Goal: Navigation & Orientation: Find specific page/section

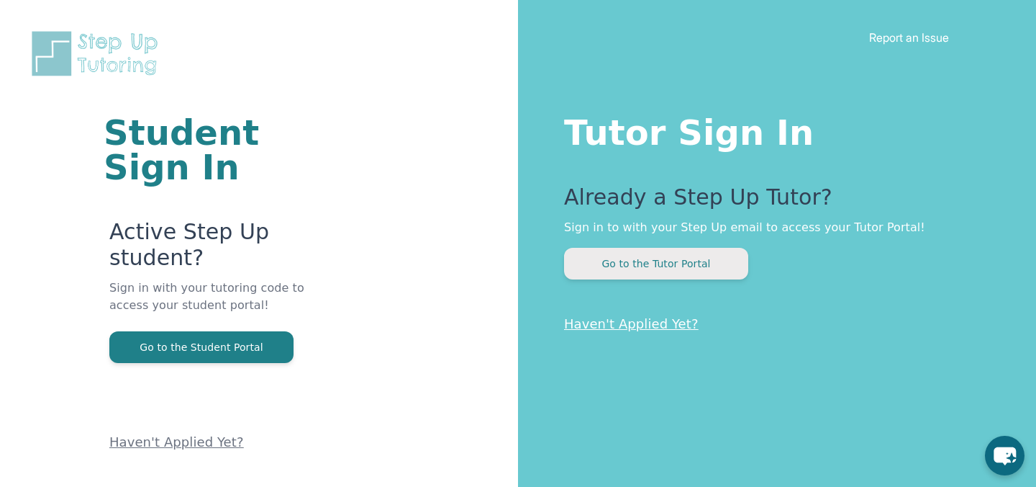
click at [633, 275] on button "Go to the Tutor Portal" at bounding box center [656, 264] width 184 height 32
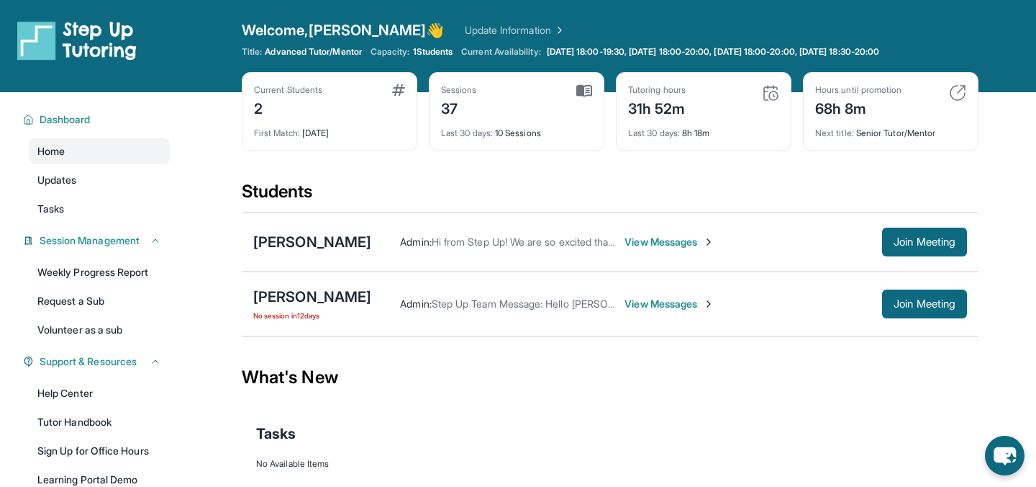
click at [655, 291] on div "Admin : Step Up Team Message: Hello [PERSON_NAME] and [PERSON_NAME]! ✨ We saw t…" at bounding box center [669, 303] width 596 height 29
click at [655, 299] on span "View Messages" at bounding box center [670, 304] width 90 height 14
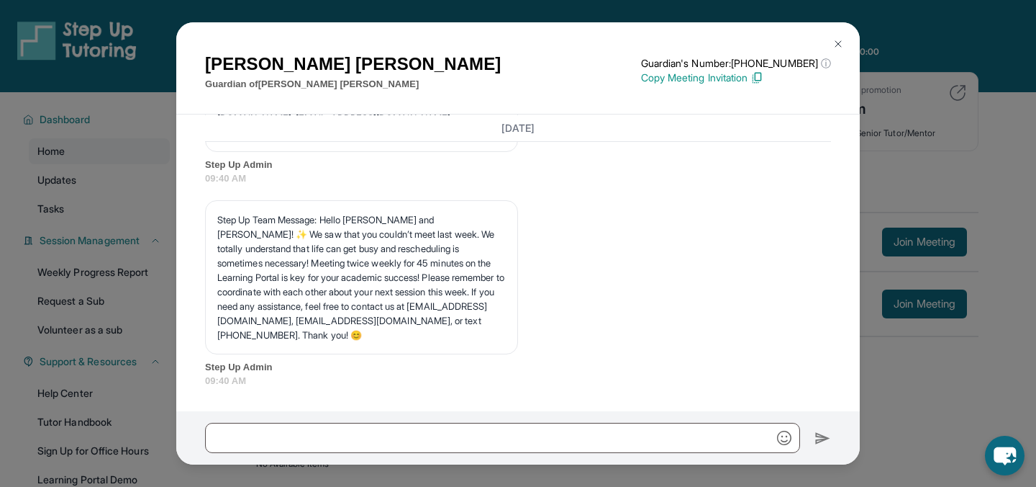
scroll to position [12018, 0]
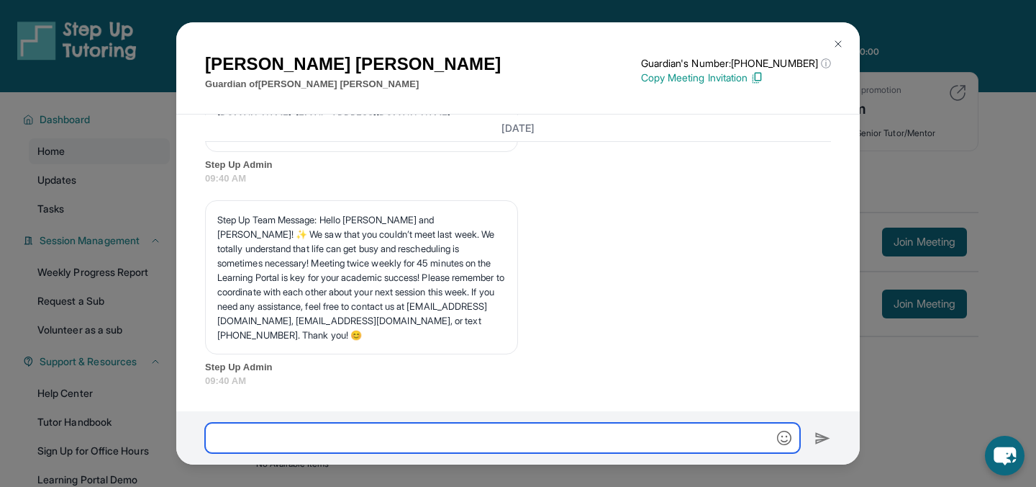
click at [520, 430] on input "text" at bounding box center [502, 437] width 595 height 30
type input "*"
type input "**********"
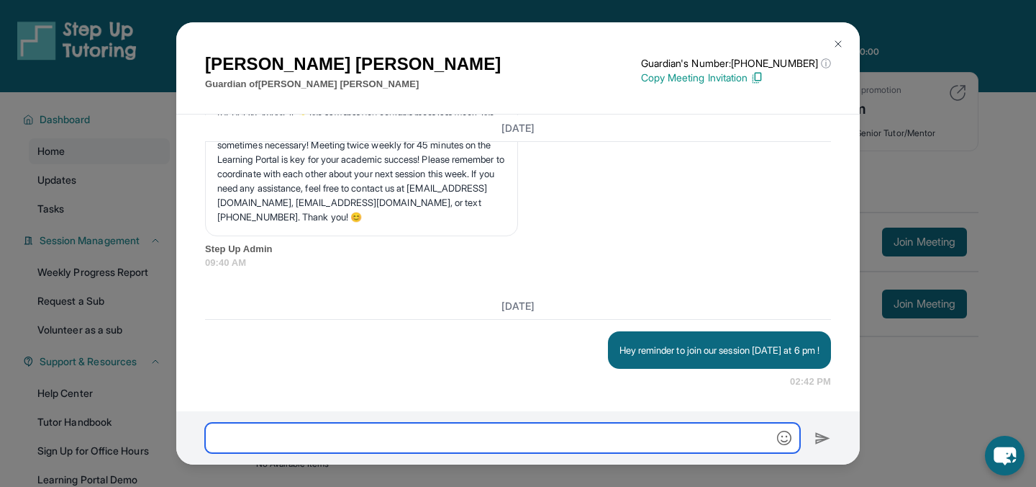
scroll to position [12136, 0]
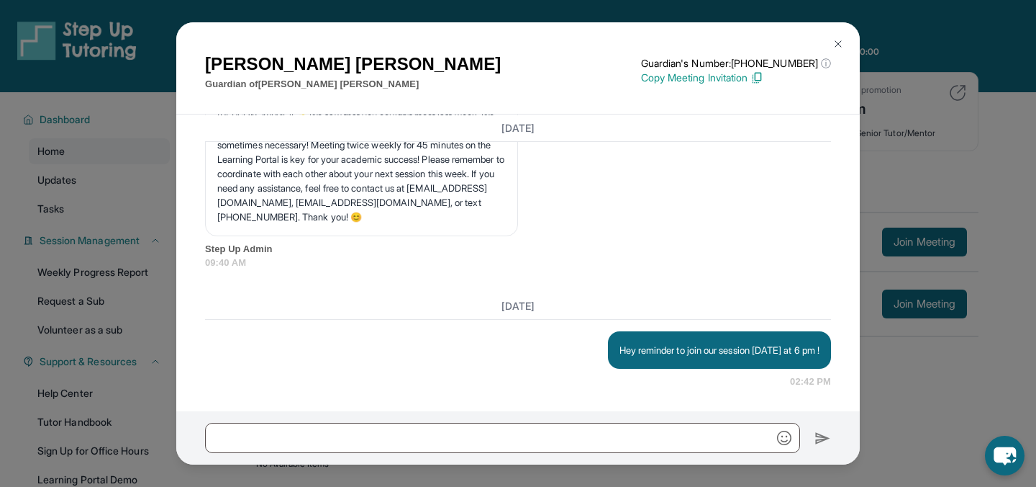
click at [836, 40] on img at bounding box center [839, 44] width 12 height 12
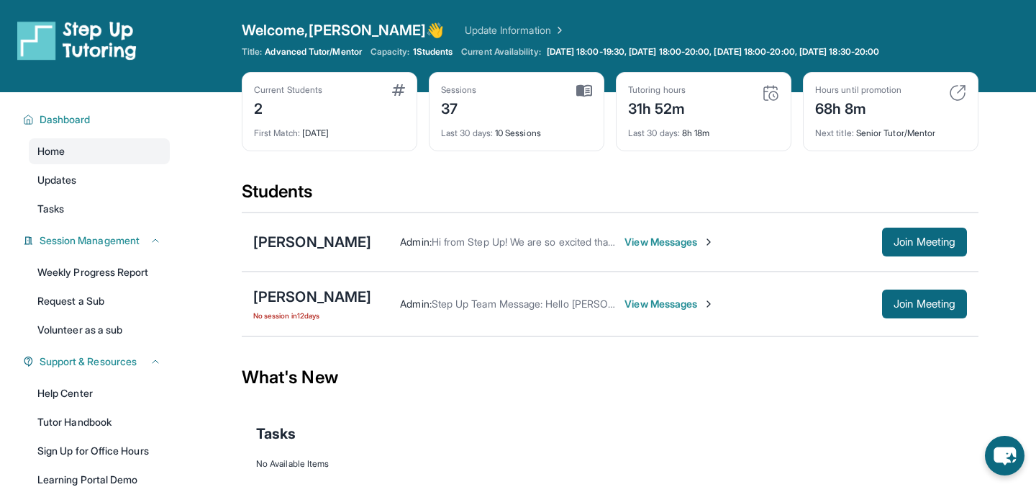
click at [677, 236] on span "View Messages" at bounding box center [670, 242] width 90 height 14
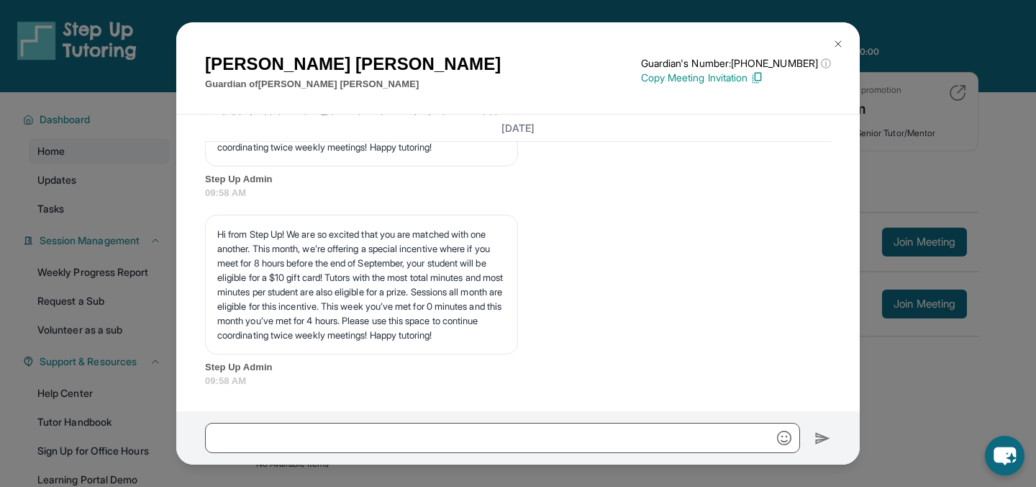
scroll to position [3935, 0]
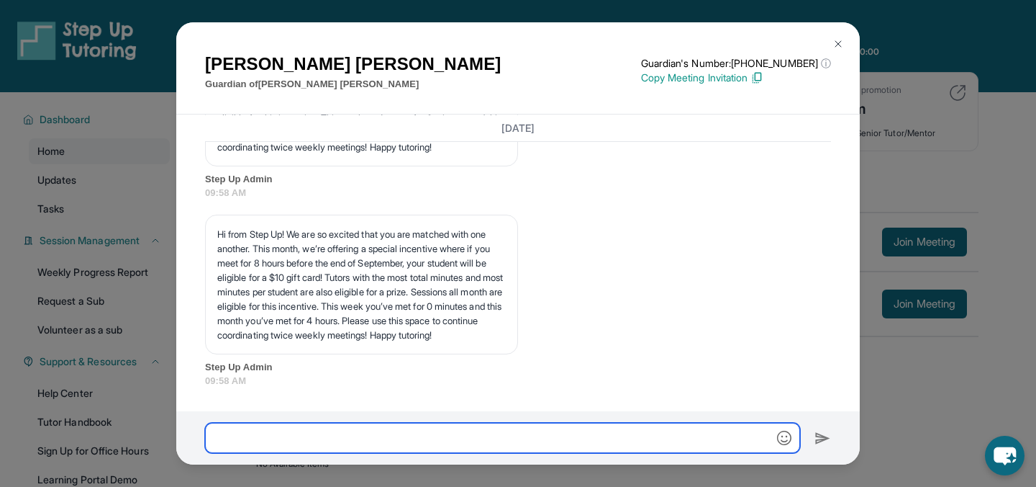
click at [518, 429] on input "text" at bounding box center [502, 437] width 595 height 30
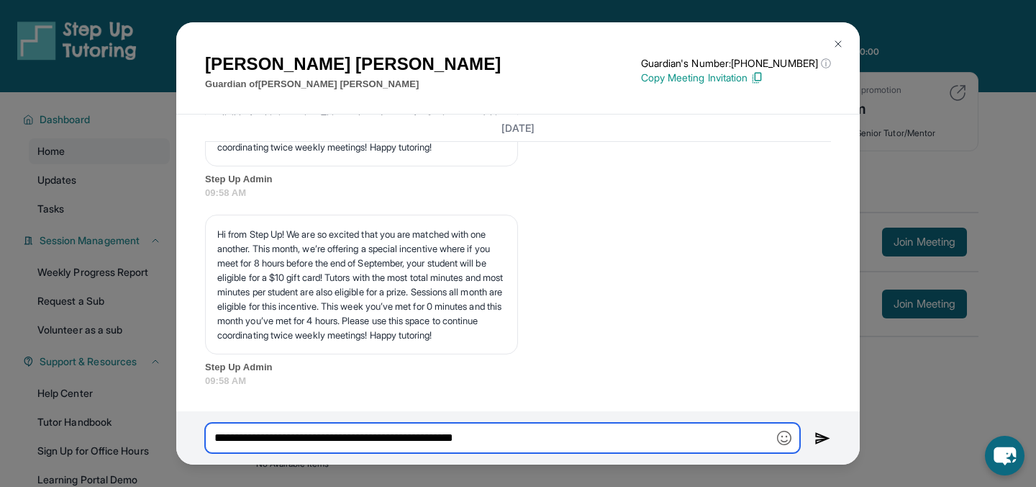
type input "**********"
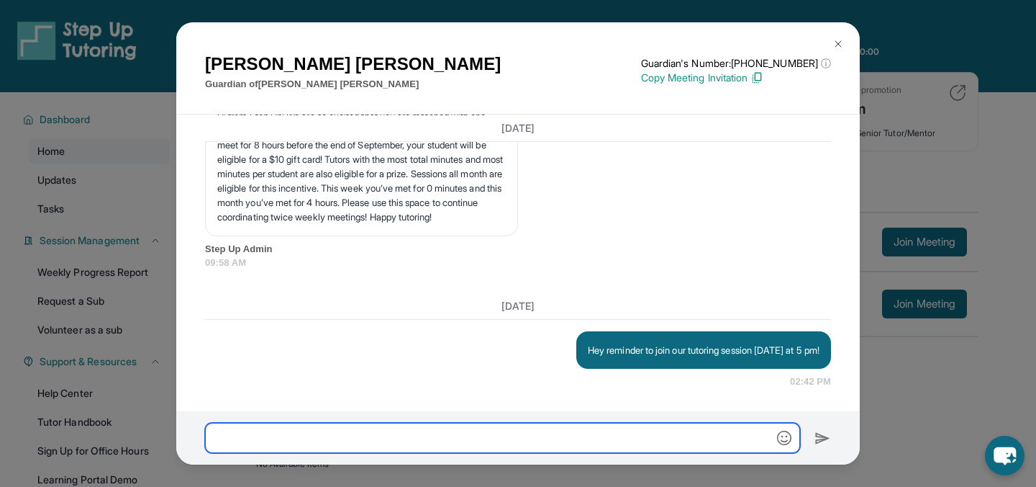
scroll to position [4053, 0]
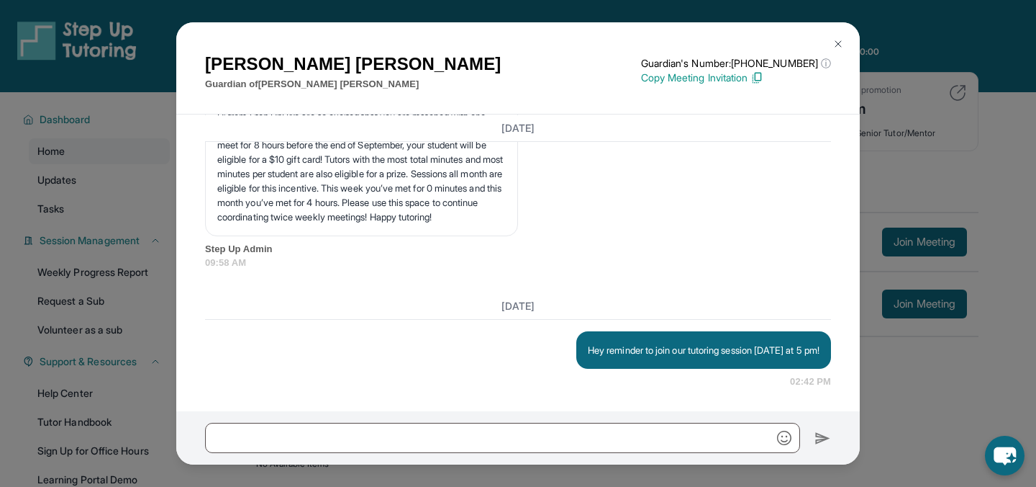
click at [836, 45] on img at bounding box center [839, 44] width 12 height 12
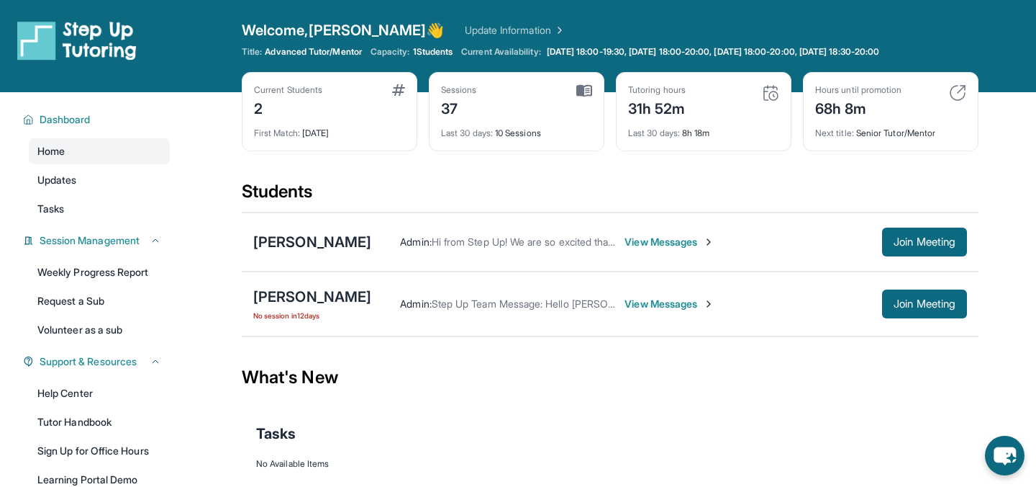
click at [630, 304] on span "View Messages" at bounding box center [670, 304] width 90 height 14
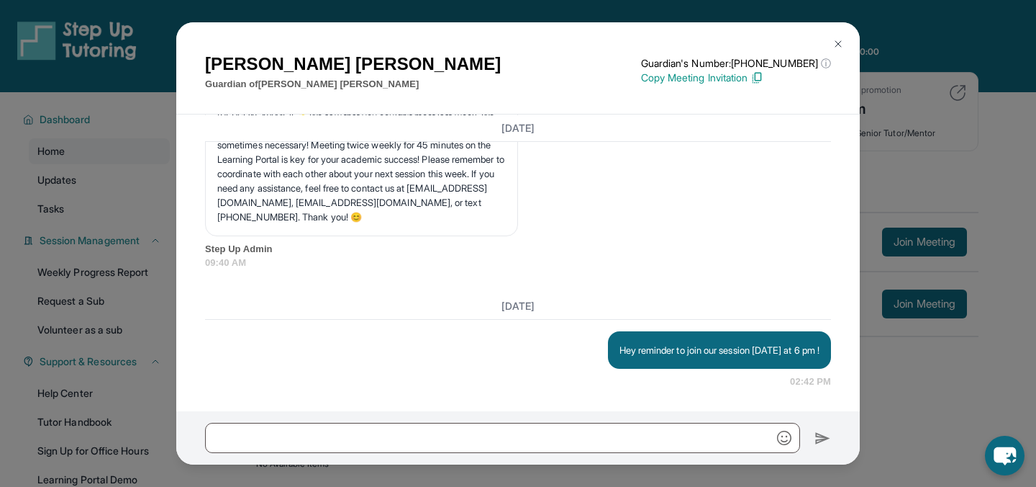
scroll to position [12136, 0]
click at [832, 39] on button at bounding box center [838, 44] width 29 height 29
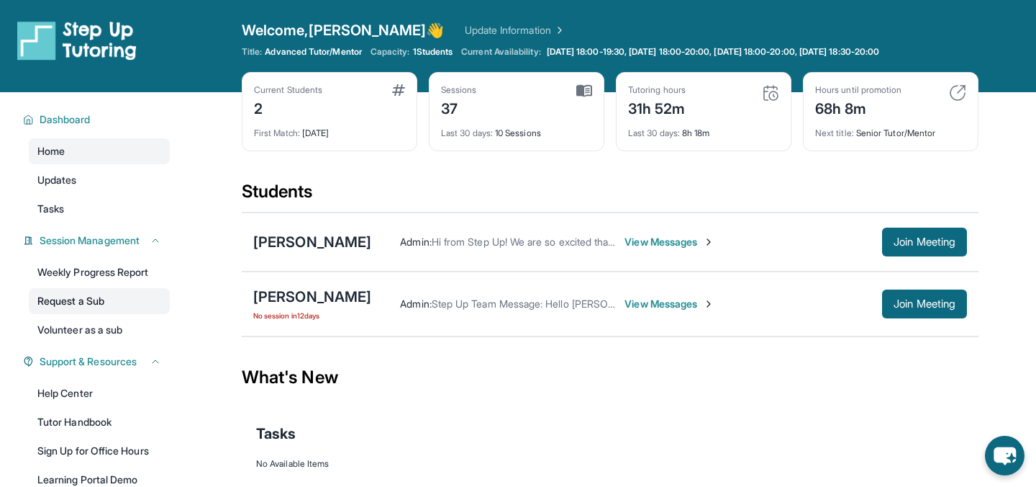
click at [75, 299] on link "Request a Sub" at bounding box center [99, 301] width 141 height 26
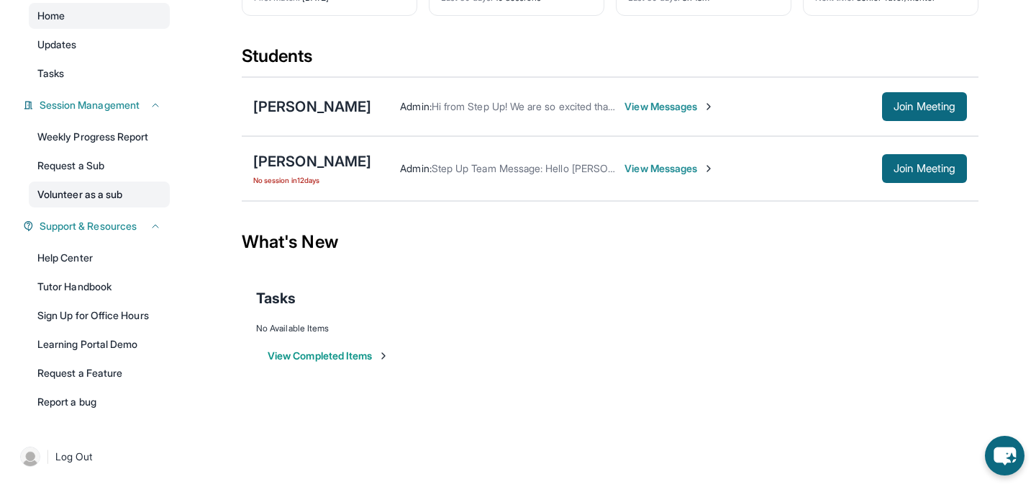
click at [85, 195] on link "Volunteer as a sub" at bounding box center [99, 194] width 141 height 26
click at [120, 274] on link "Tutor Handbook" at bounding box center [99, 286] width 141 height 26
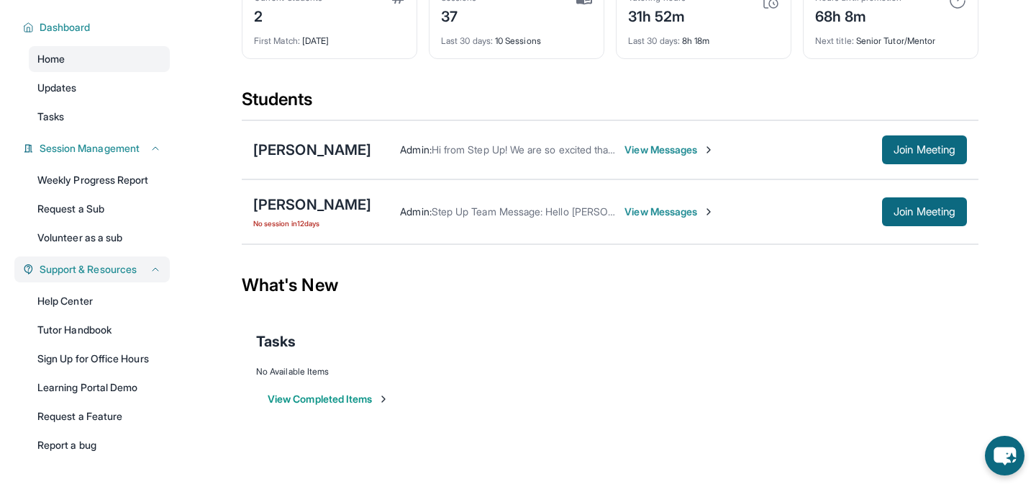
scroll to position [0, 0]
